Goal: Use online tool/utility

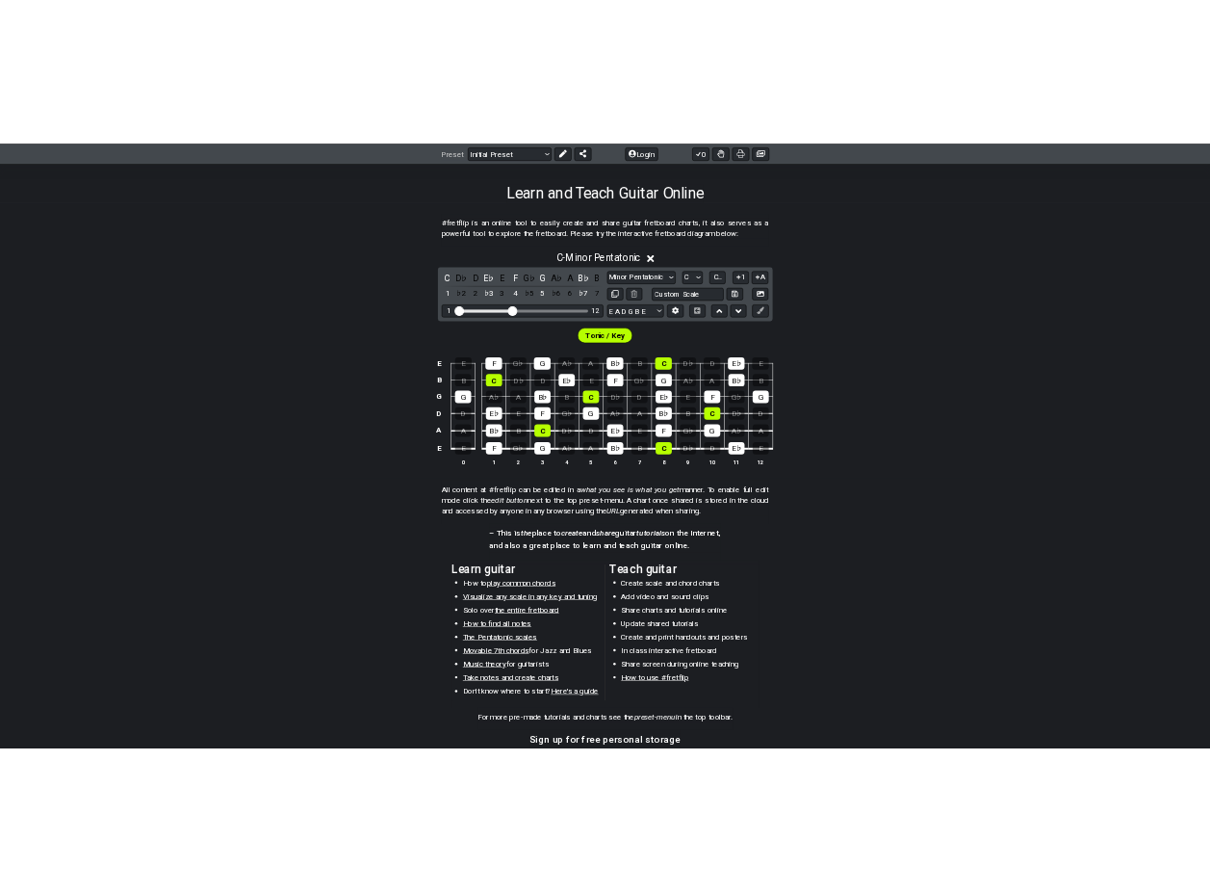
scroll to position [289, 0]
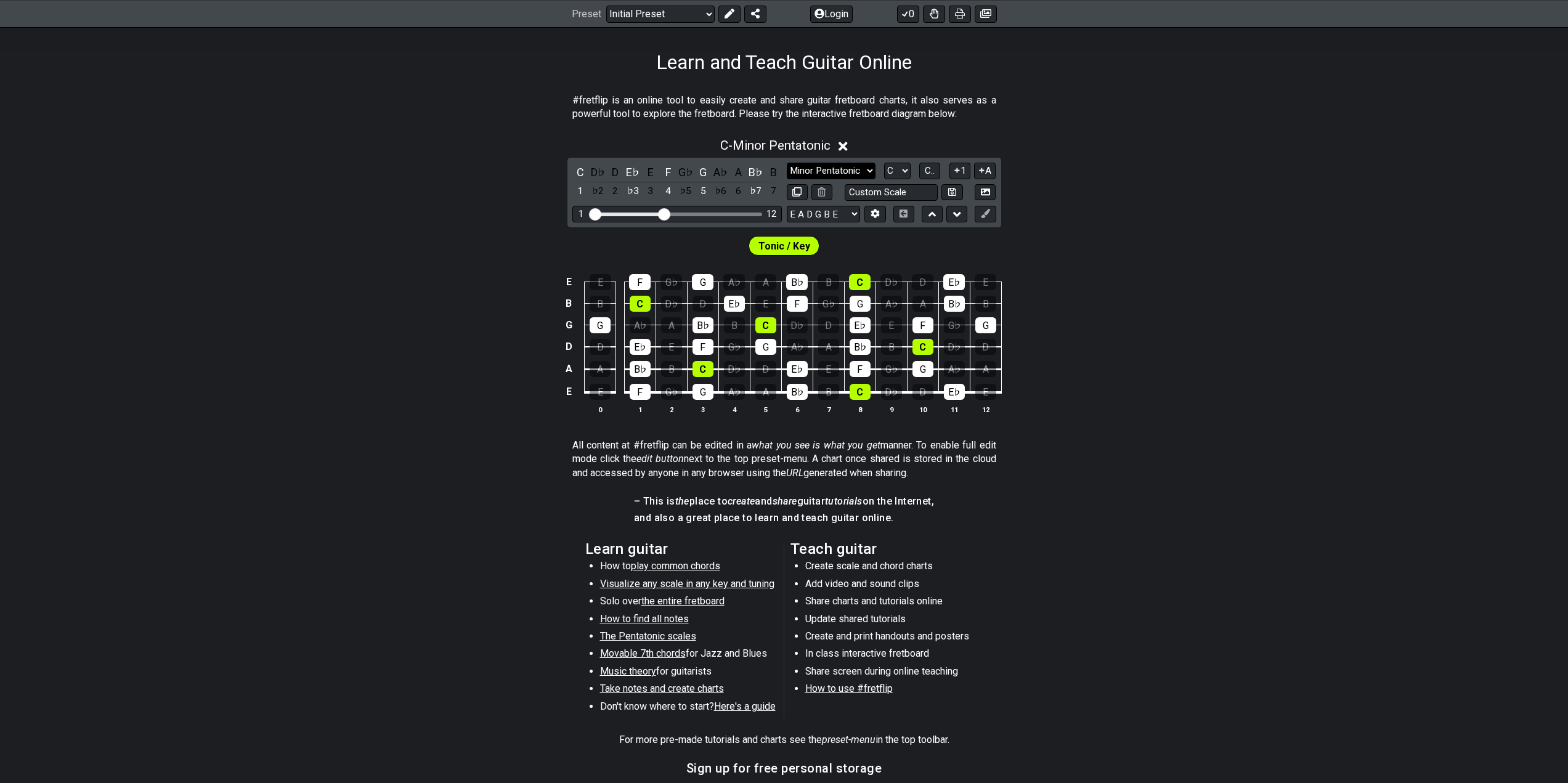
click at [863, 169] on select "Minor Pentatonic Click to edit Minor Pentatonic Major Pentatonic Minor Blues Ma…" at bounding box center [831, 171] width 89 height 17
click at [787, 162] on select "Minor Pentatonic Click to edit Minor Pentatonic Major Pentatonic Minor Blues Ma…" at bounding box center [831, 171] width 89 height 17
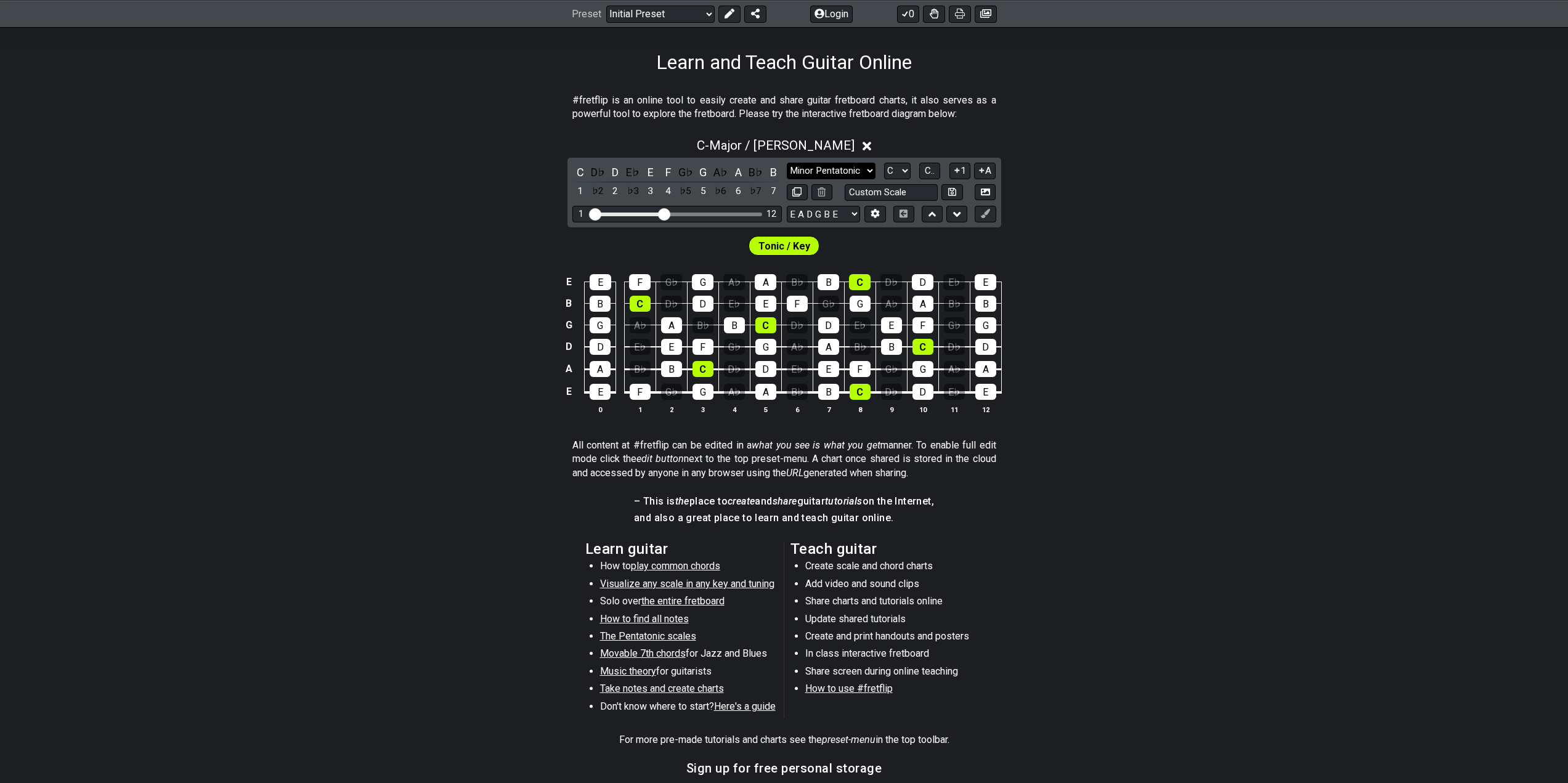
click at [830, 172] on select "Minor Pentatonic Click to edit Minor Pentatonic Major Pentatonic Minor Blues Ma…" at bounding box center [831, 171] width 89 height 17
click at [787, 162] on select "Minor Pentatonic Click to edit Minor Pentatonic Major Pentatonic Minor Blues Ma…" at bounding box center [831, 171] width 89 height 17
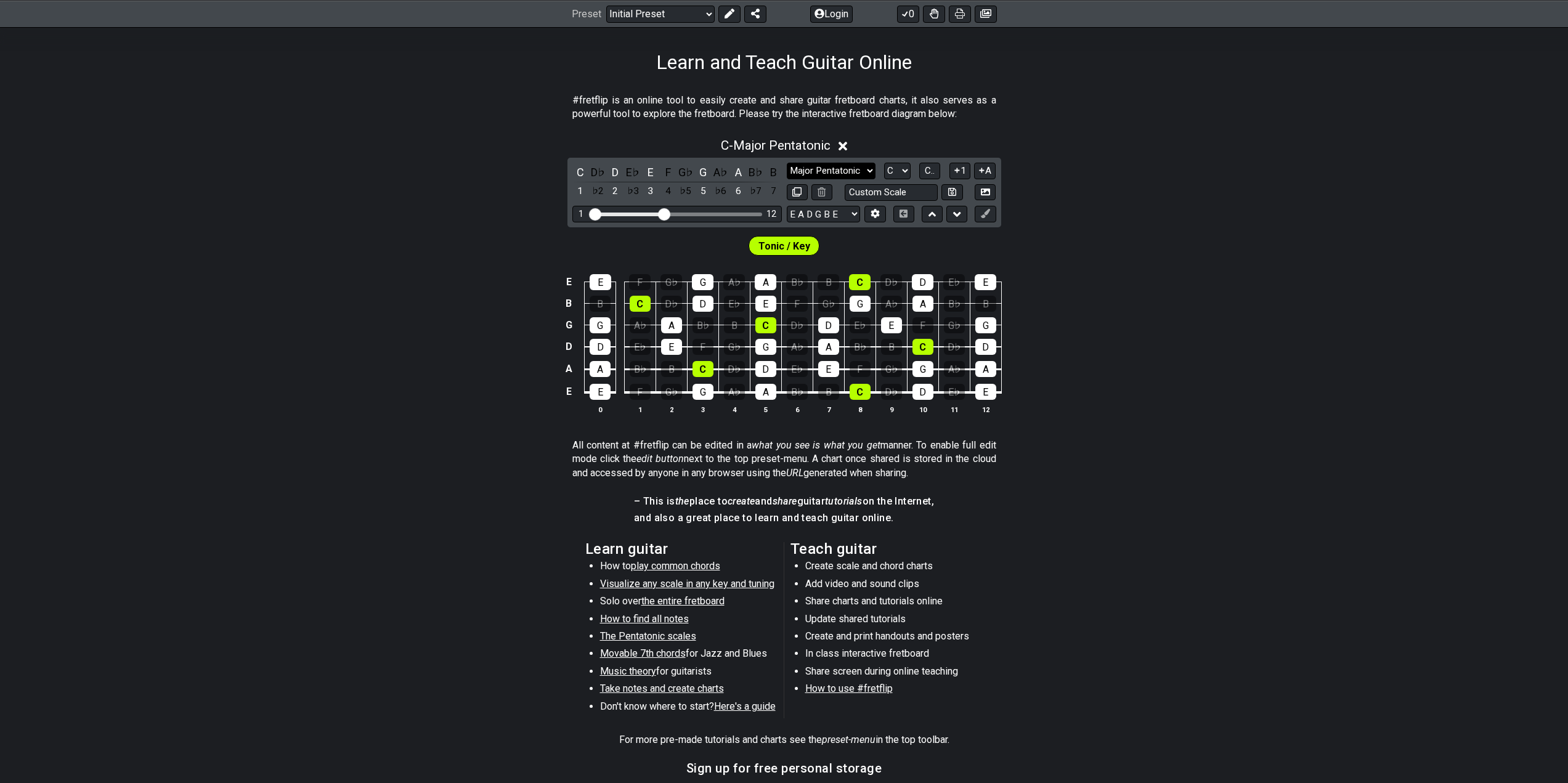
click at [857, 170] on select "Minor Pentatonic Click to edit Minor Pentatonic Major Pentatonic Minor Blues Ma…" at bounding box center [831, 171] width 89 height 17
click at [787, 162] on select "Minor Pentatonic Click to edit Minor Pentatonic Major Pentatonic Minor Blues Ma…" at bounding box center [831, 171] width 89 height 17
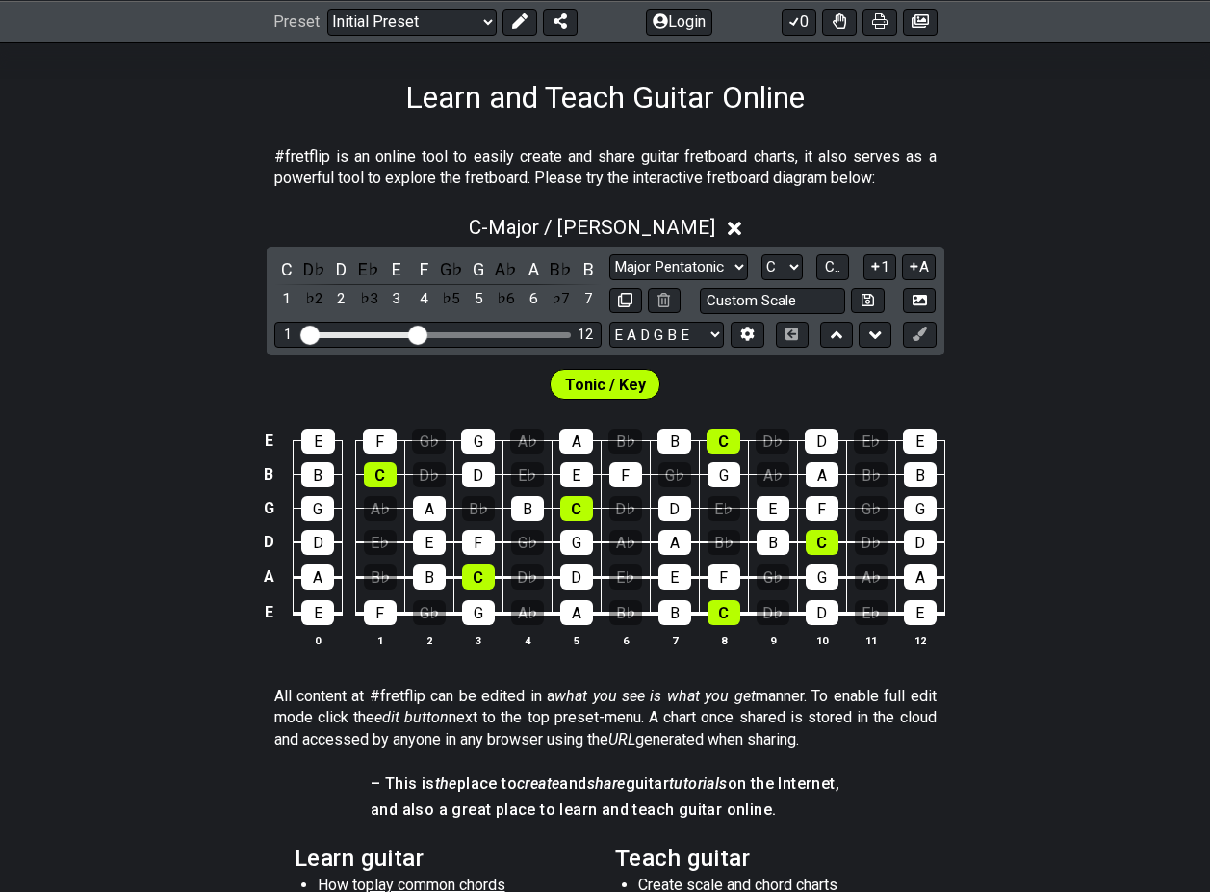
click at [686, 252] on div "C D♭ D E♭ E F G♭ G A♭ A B♭ B 1 ♭2 2 ♭3 3 4 ♭5 5 ♭6 6 ♭7 7 Minor Pentatonic Clic…" at bounding box center [606, 301] width 678 height 109
click at [686, 262] on select "Minor Pentatonic Click to edit Minor Pentatonic Major Pentatonic Minor Blues Ma…" at bounding box center [679, 267] width 139 height 26
click at [610, 254] on select "Minor Pentatonic Click to edit Minor Pentatonic Major Pentatonic Minor Blues Ma…" at bounding box center [679, 267] width 139 height 26
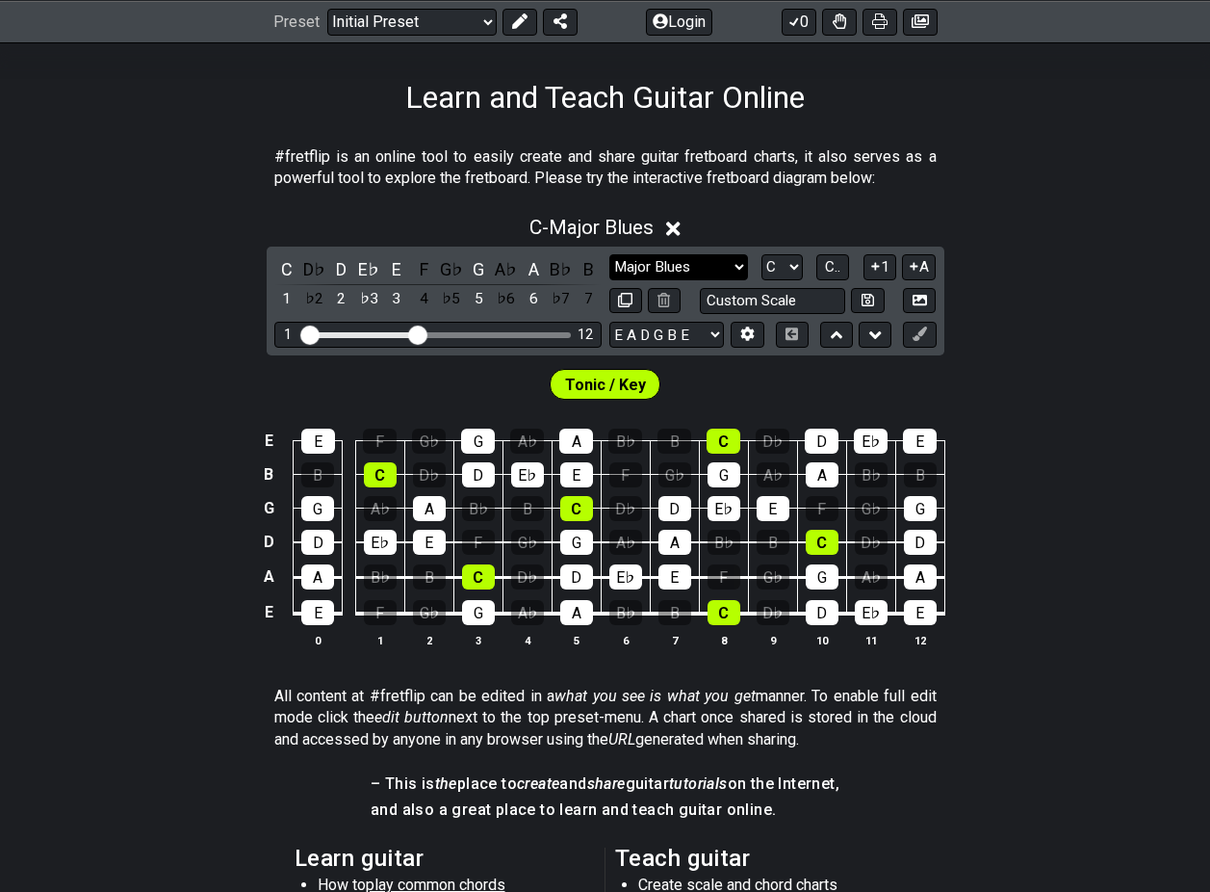
click at [730, 261] on select "Minor Pentatonic Click to edit Minor Pentatonic Major Pentatonic Minor Blues Ma…" at bounding box center [679, 267] width 139 height 26
click at [610, 254] on select "Minor Pentatonic Click to edit Minor Pentatonic Major Pentatonic Minor Blues Ma…" at bounding box center [679, 267] width 139 height 26
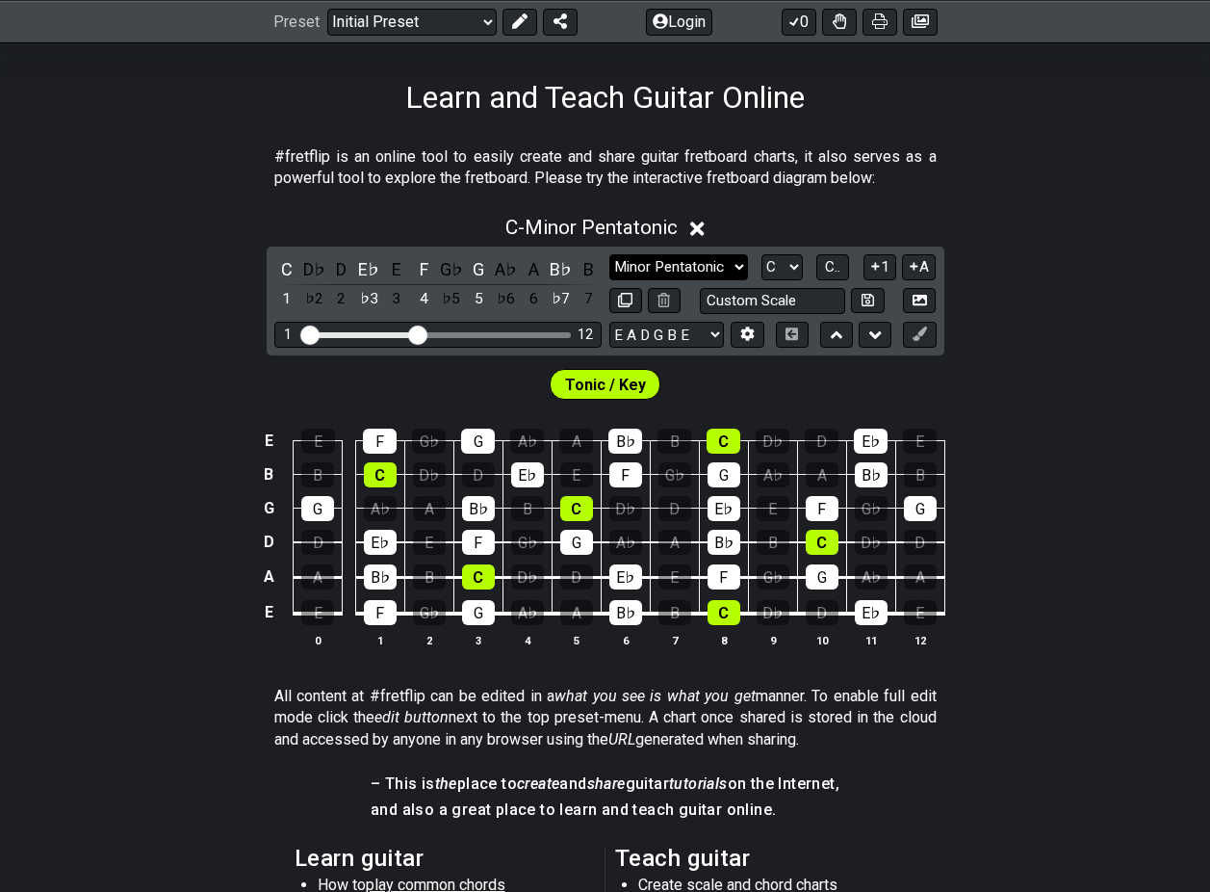
click at [720, 264] on select "Minor Pentatonic Click to edit Minor Pentatonic Major Pentatonic Minor Blues Ma…" at bounding box center [679, 267] width 139 height 26
click at [610, 254] on select "Minor Pentatonic Click to edit Minor Pentatonic Major Pentatonic Minor Blues Ma…" at bounding box center [679, 267] width 139 height 26
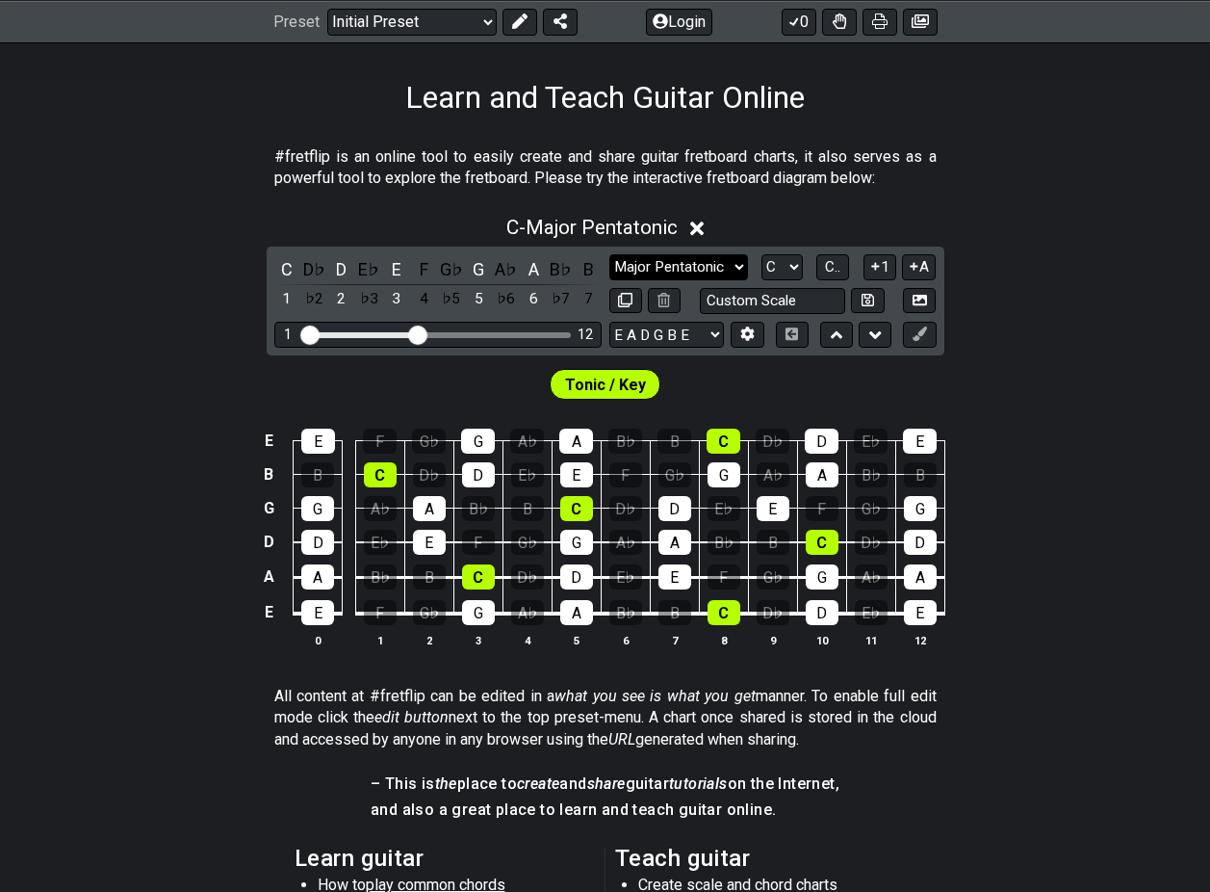
click at [663, 268] on select "Minor Pentatonic Click to edit Minor Pentatonic Major Pentatonic Minor Blues Ma…" at bounding box center [679, 267] width 139 height 26
click at [610, 254] on select "Minor Pentatonic Click to edit Minor Pentatonic Major Pentatonic Minor Blues Ma…" at bounding box center [679, 267] width 139 height 26
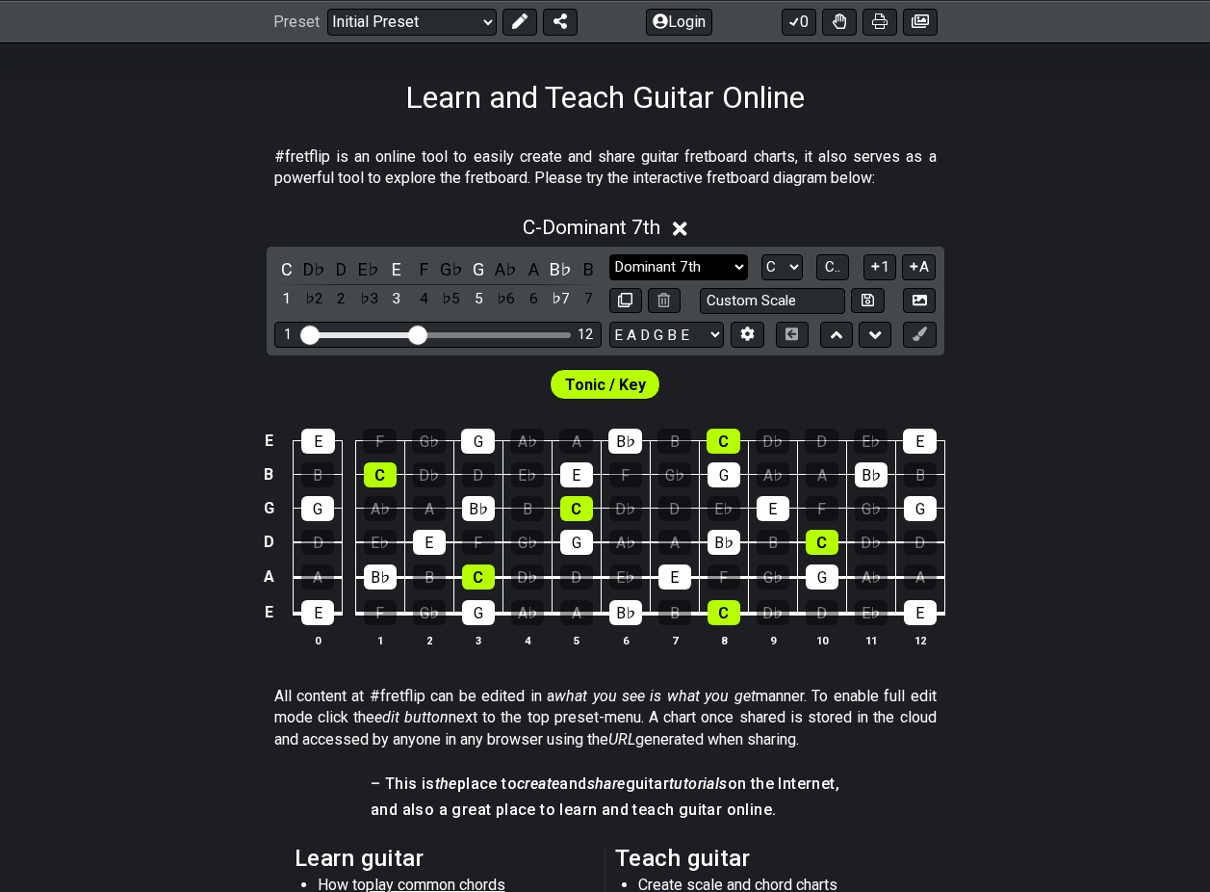
click at [710, 265] on select "Minor Pentatonic Click to edit Minor Pentatonic Major Pentatonic Minor Blues Ma…" at bounding box center [679, 267] width 139 height 26
click at [610, 254] on select "Minor Pentatonic Click to edit Minor Pentatonic Major Pentatonic Minor Blues Ma…" at bounding box center [679, 267] width 139 height 26
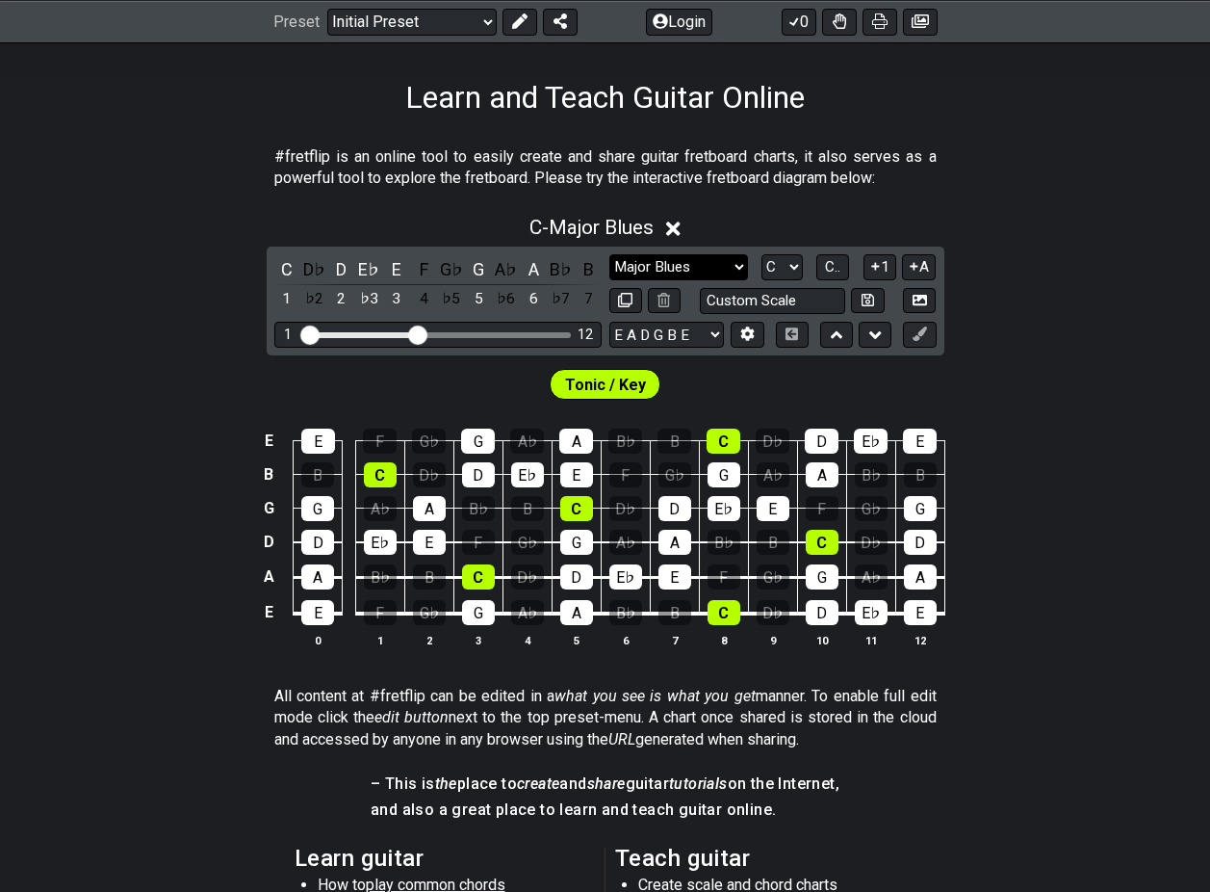
click at [708, 272] on select "Minor Pentatonic Click to edit Minor Pentatonic Major Pentatonic Minor Blues Ma…" at bounding box center [679, 267] width 139 height 26
click at [610, 254] on select "Minor Pentatonic Click to edit Minor Pentatonic Major Pentatonic Minor Blues Ma…" at bounding box center [679, 267] width 139 height 26
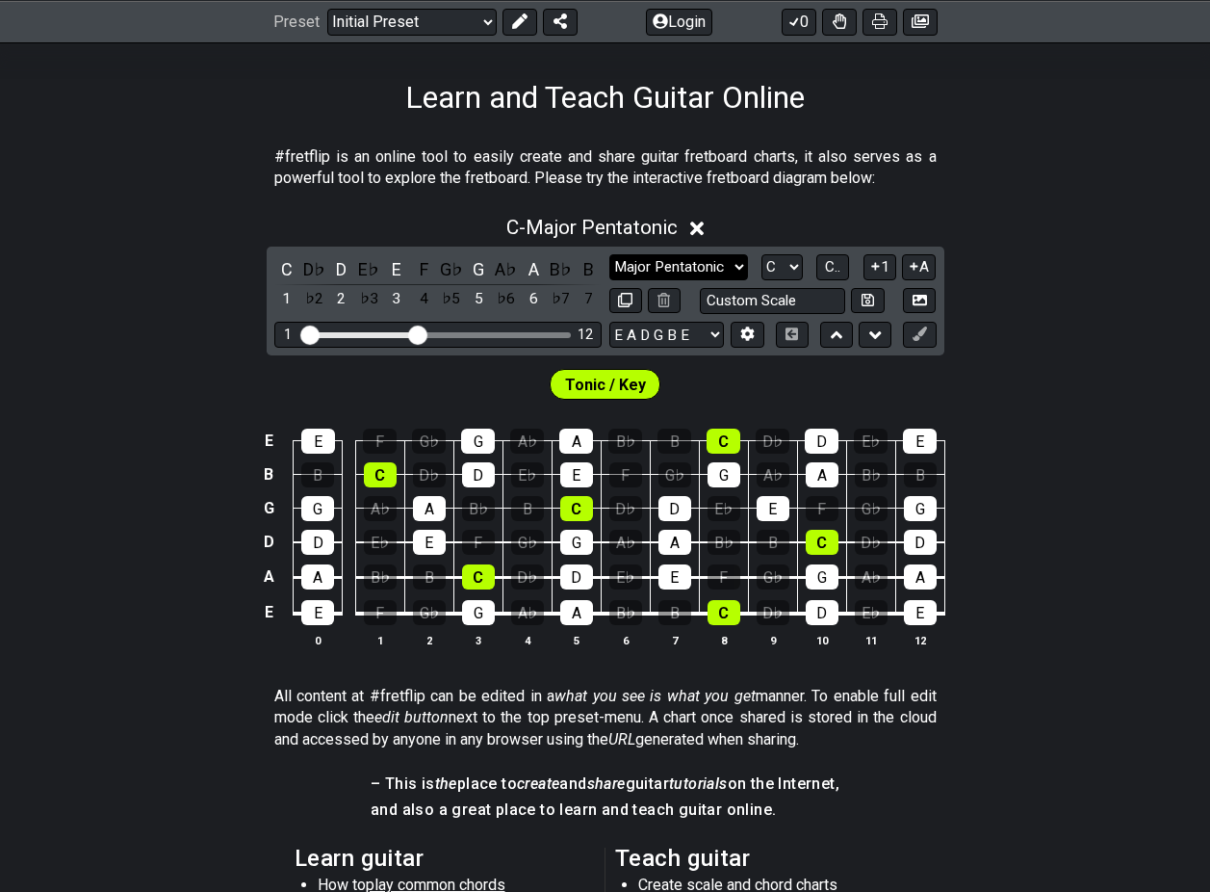
click at [701, 272] on select "Minor Pentatonic Click to edit Minor Pentatonic Major Pentatonic Minor Blues Ma…" at bounding box center [679, 267] width 139 height 26
click at [610, 254] on select "Minor Pentatonic Click to edit Minor Pentatonic Major Pentatonic Minor Blues Ma…" at bounding box center [679, 267] width 139 height 26
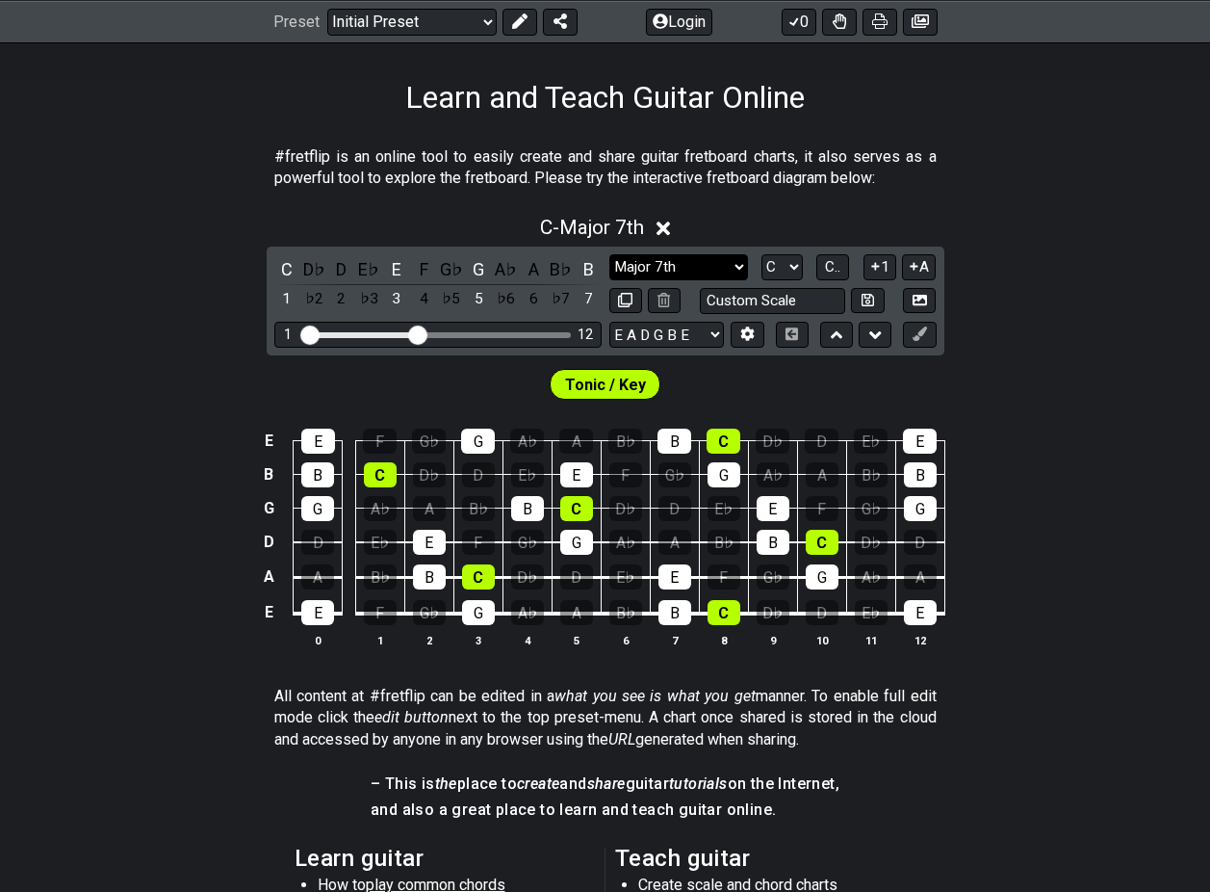
click at [710, 270] on select "Minor Pentatonic Click to edit Minor Pentatonic Major Pentatonic Minor Blues Ma…" at bounding box center [679, 267] width 139 height 26
click at [1022, 201] on div "#fretflip is an online tool to easily create and share guitar fretboard charts,…" at bounding box center [605, 692] width 1210 height 1153
click at [671, 273] on select "Minor Pentatonic Click to edit Minor Pentatonic Major Pentatonic Minor Blues Ma…" at bounding box center [679, 267] width 139 height 26
click at [610, 254] on select "Minor Pentatonic Click to edit Minor Pentatonic Major Pentatonic Minor Blues Ma…" at bounding box center [679, 267] width 139 height 26
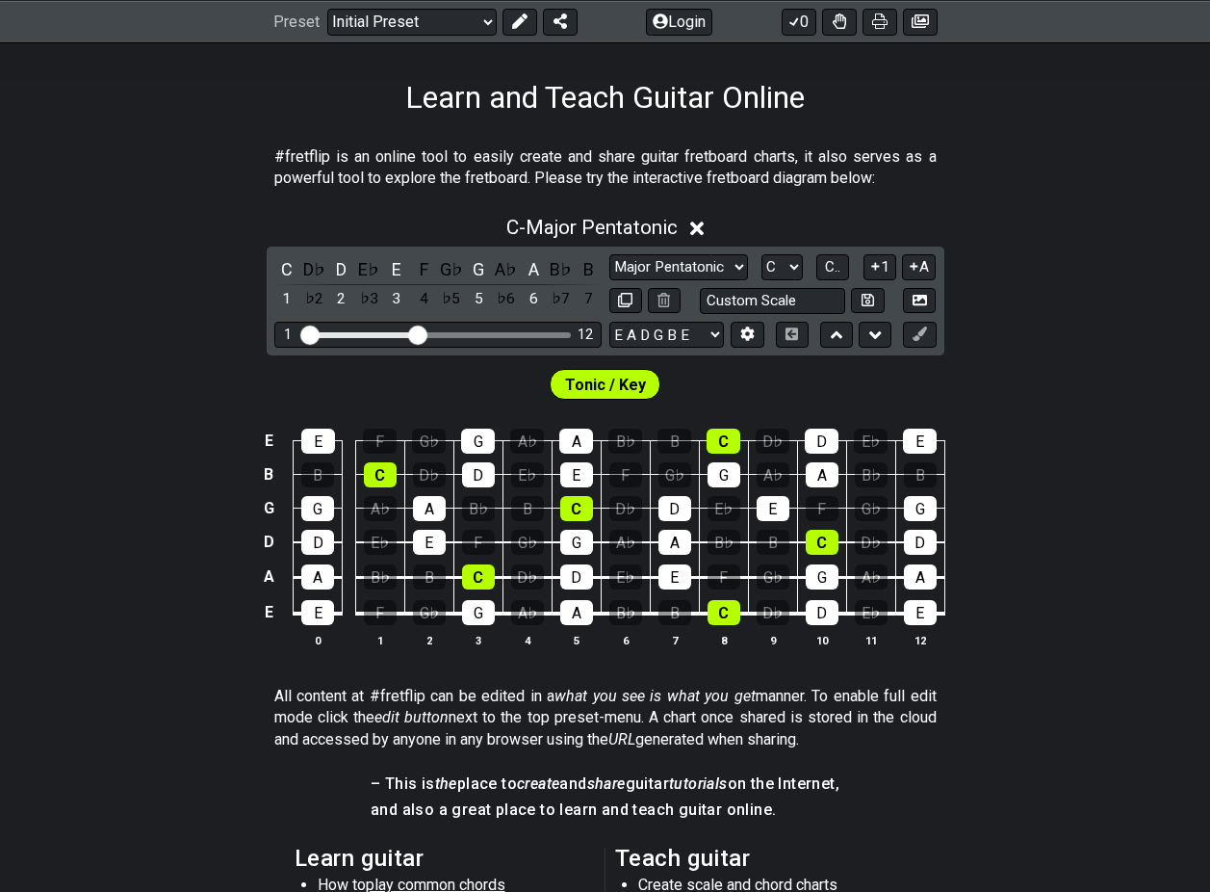
click at [692, 253] on div "C D♭ D E♭ E F G♭ G A♭ A B♭ B 1 ♭2 2 ♭3 3 4 ♭5 5 ♭6 6 ♭7 7 Minor Pentatonic Clic…" at bounding box center [606, 301] width 678 height 109
click at [695, 256] on select "Minor Pentatonic Click to edit Minor Pentatonic Major Pentatonic Minor Blues Ma…" at bounding box center [679, 267] width 139 height 26
click at [610, 254] on select "Minor Pentatonic Click to edit Minor Pentatonic Major Pentatonic Minor Blues Ma…" at bounding box center [679, 267] width 139 height 26
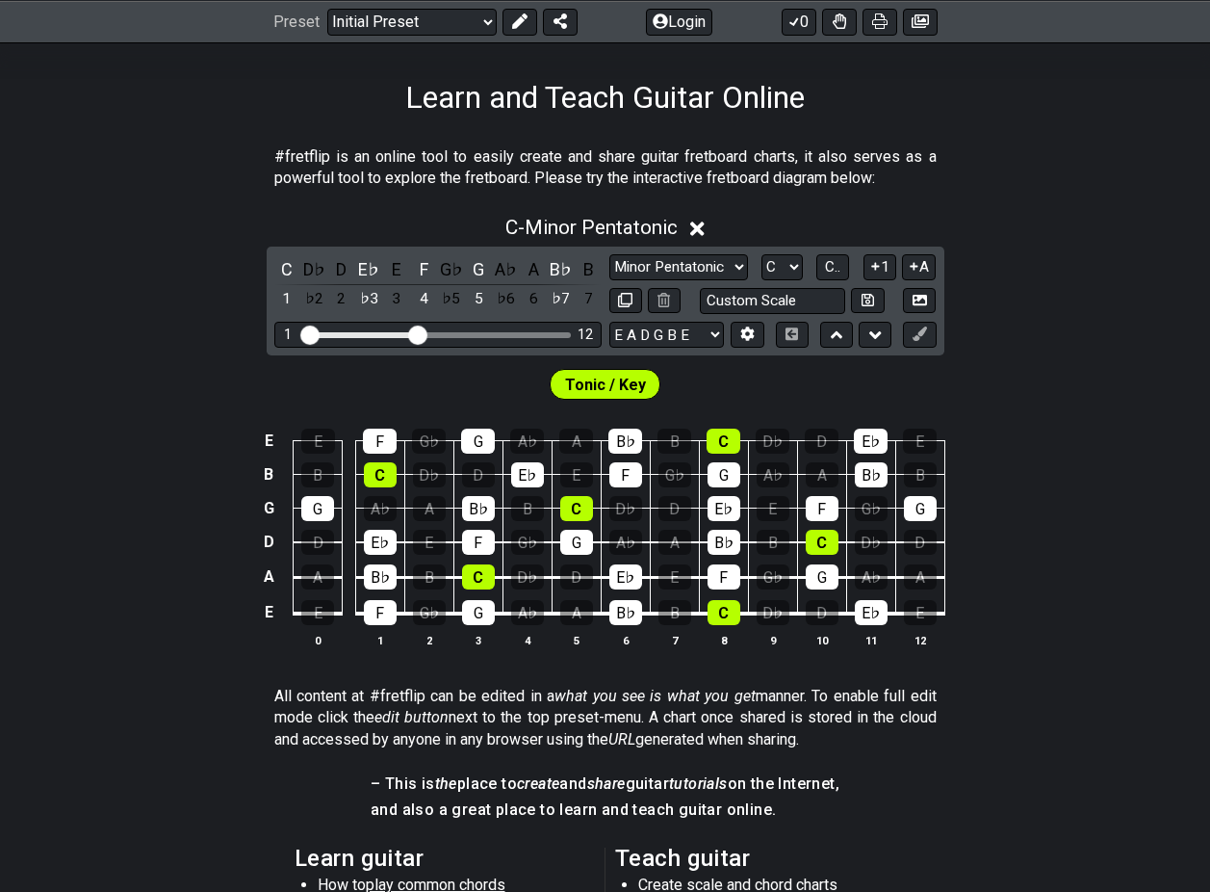
click at [689, 251] on div "C D♭ D E♭ E F G♭ G A♭ A B♭ B 1 ♭2 2 ♭3 3 4 ♭5 5 ♭6 6 ♭7 7 Minor Pentatonic Clic…" at bounding box center [606, 301] width 678 height 109
click at [689, 257] on select "Minor Pentatonic Click to edit Minor Pentatonic Major Pentatonic Minor Blues Ma…" at bounding box center [679, 267] width 139 height 26
select select "Major Pentatonic"
click at [610, 254] on select "Minor Pentatonic Click to edit Minor Pentatonic Major Pentatonic Minor Blues Ma…" at bounding box center [679, 267] width 139 height 26
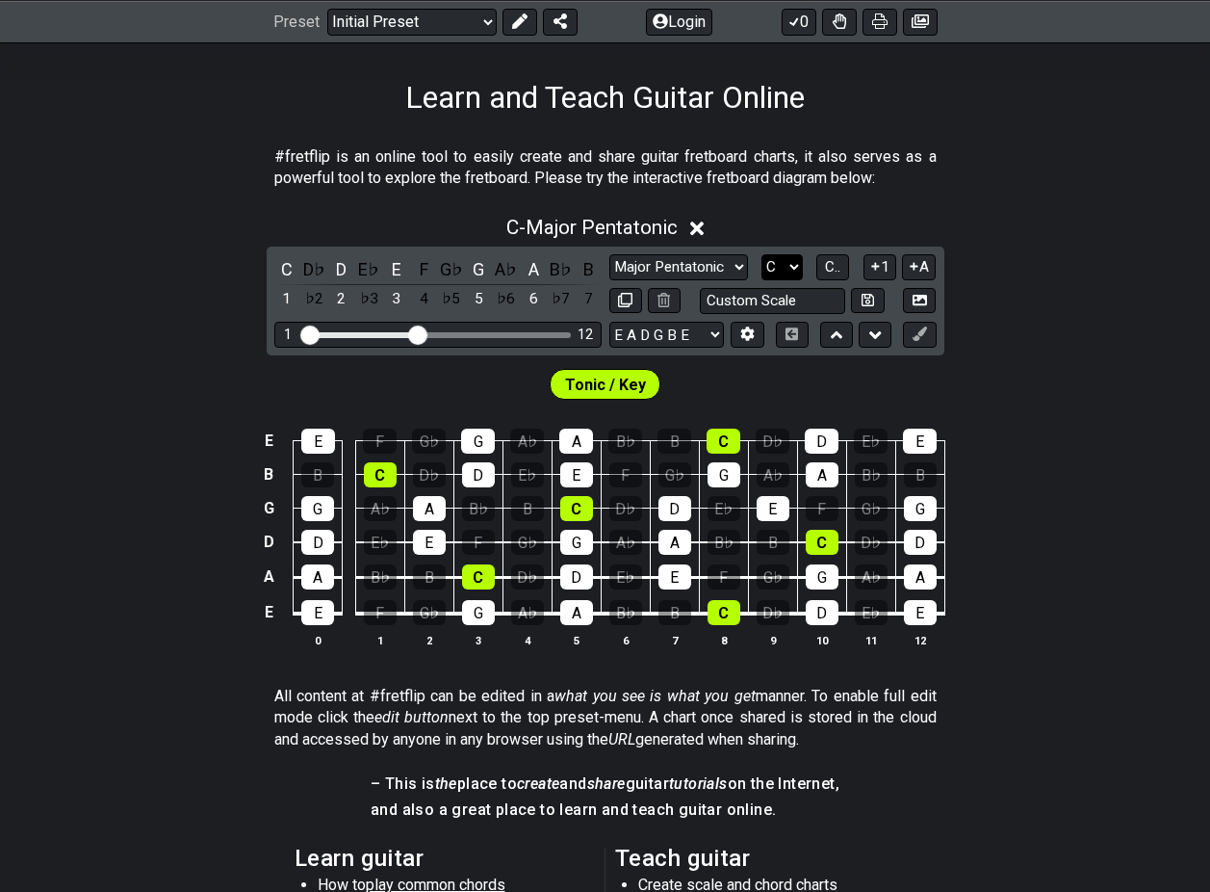
click at [787, 268] on select "A♭ A A♯ B♭ B C C♯ D♭ D D♯ E♭ E F F♯ G♭ G G♯" at bounding box center [782, 267] width 41 height 26
click at [762, 254] on select "A♭ A A♯ B♭ B C C♯ D♭ D D♯ E♭ E F F♯ G♭ G G♯" at bounding box center [782, 267] width 41 height 26
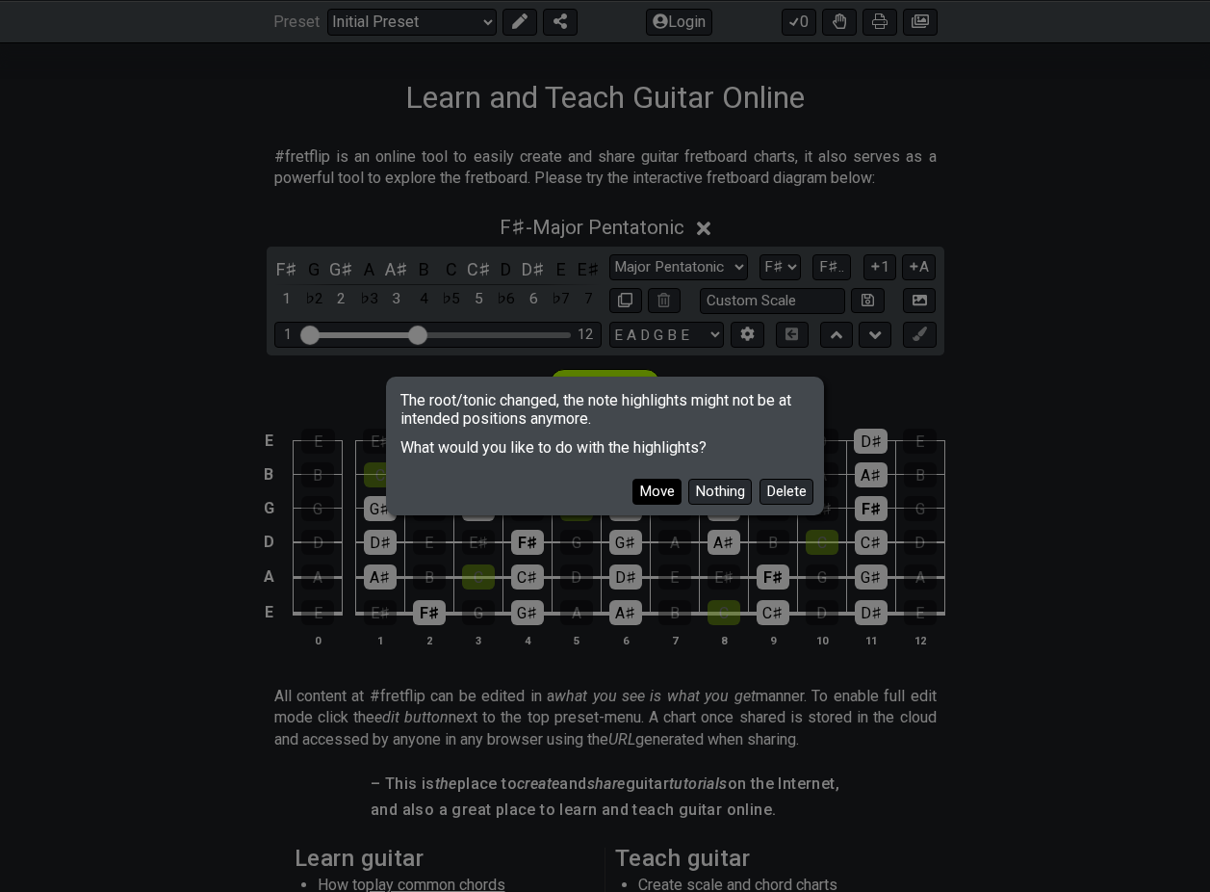
click at [666, 489] on button "Move" at bounding box center [657, 492] width 49 height 26
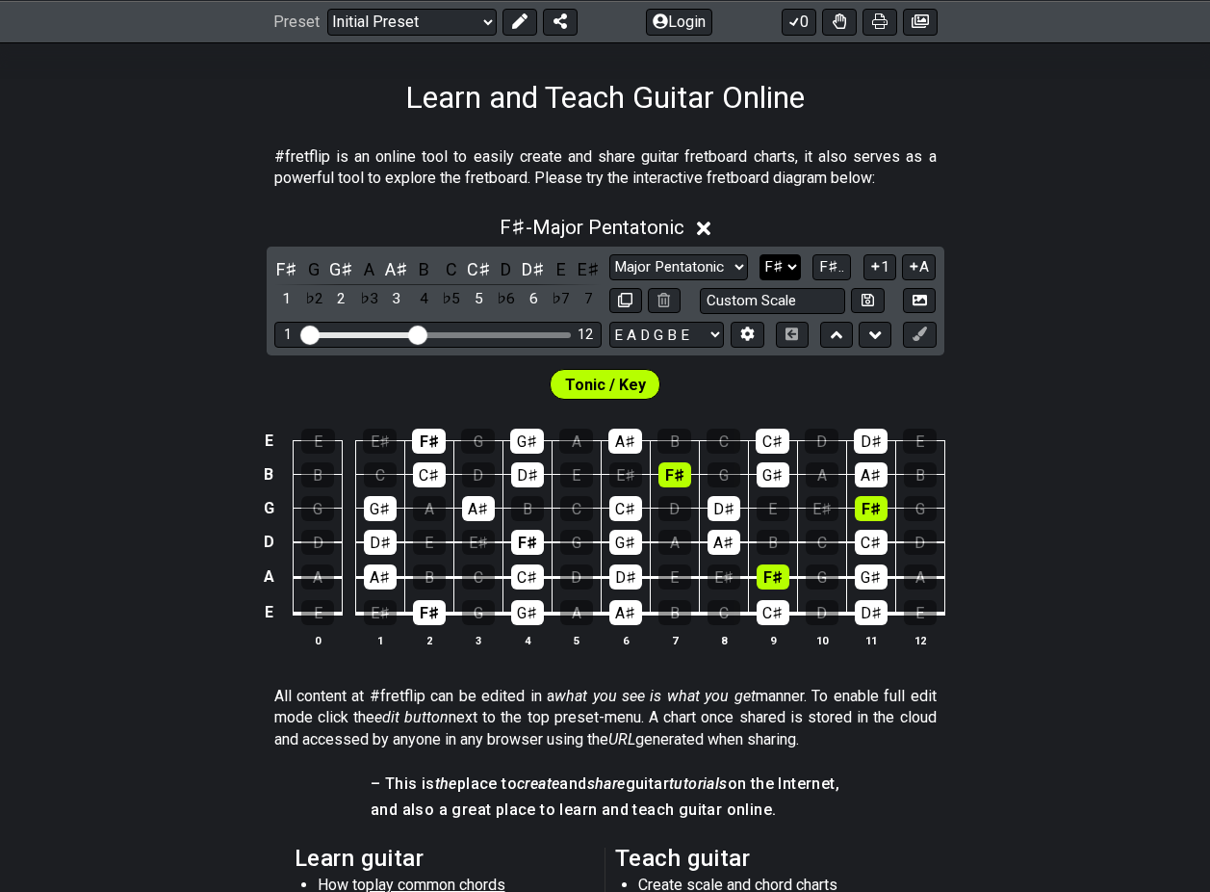
click at [772, 263] on select "A♭ A A♯ B♭ B C C♯ D♭ D D♯ E♭ E F F♯ G♭ G G♯" at bounding box center [780, 267] width 41 height 26
select select "Ab"
click at [760, 254] on select "A♭ A A♯ B♭ B C C♯ D♭ D D♯ E♭ E F F♯ G♭ G G♯" at bounding box center [780, 267] width 41 height 26
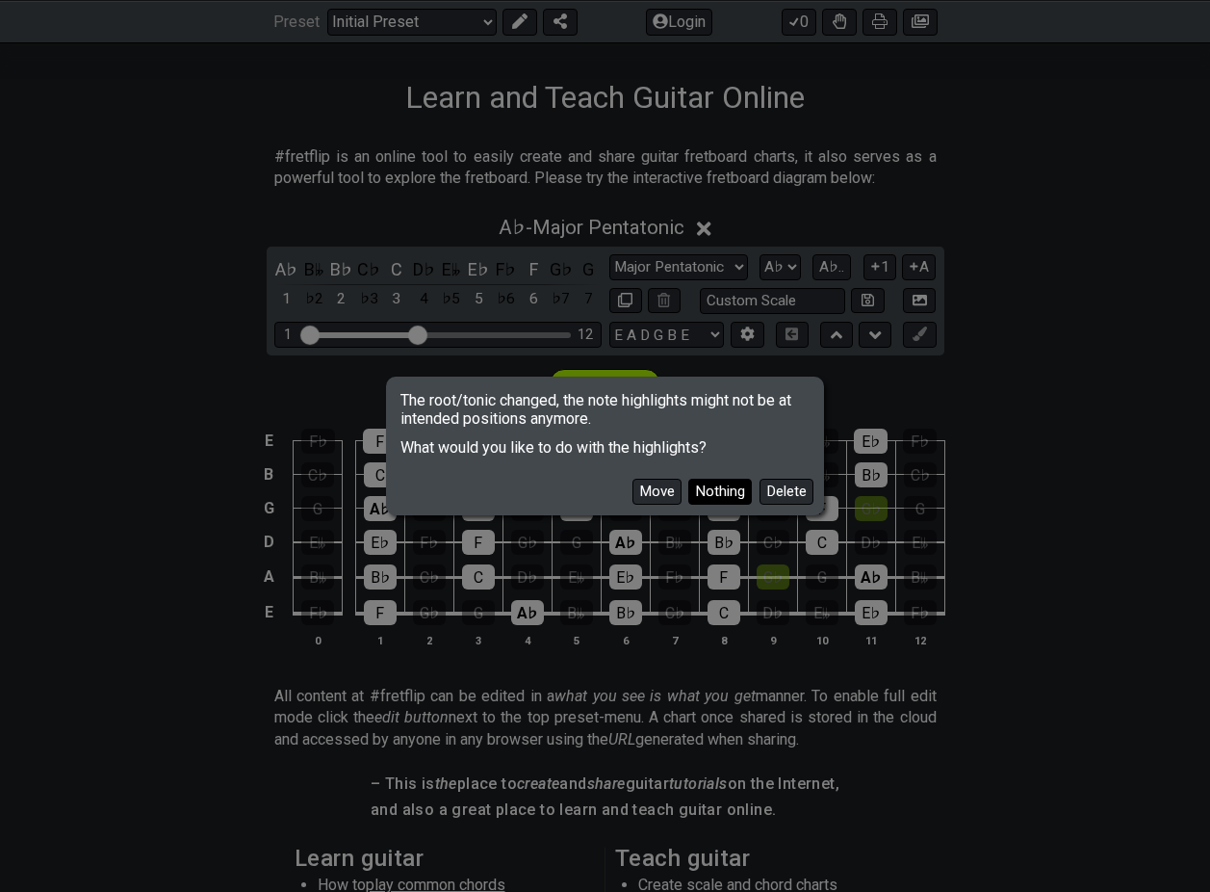
click at [704, 492] on button "Nothing" at bounding box center [721, 492] width 64 height 26
